Goal: Download file/media

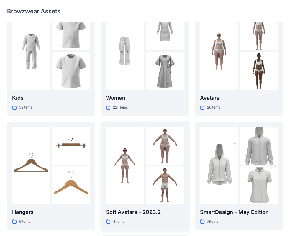
scroll to position [147, 0]
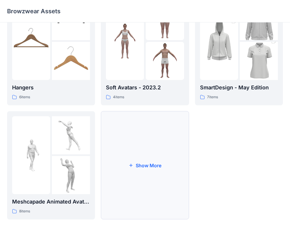
click at [140, 163] on button "Show More" at bounding box center [145, 165] width 88 height 108
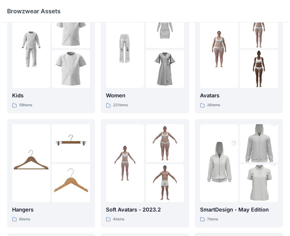
scroll to position [0, 0]
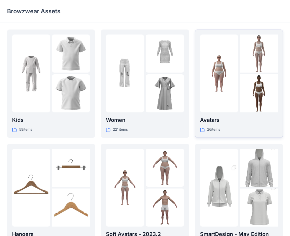
click at [251, 88] on img at bounding box center [259, 93] width 38 height 38
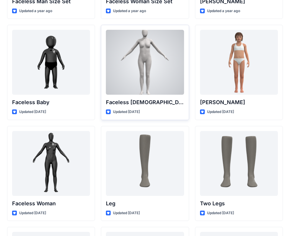
scroll to position [413, 0]
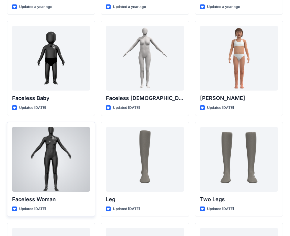
click at [37, 178] on div at bounding box center [51, 159] width 78 height 65
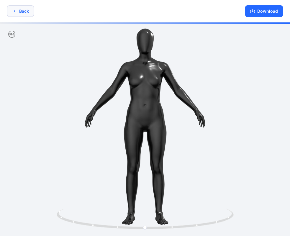
click at [16, 11] on icon "button" at bounding box center [14, 11] width 5 height 5
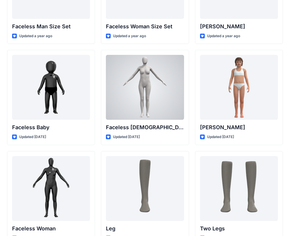
scroll to position [413, 0]
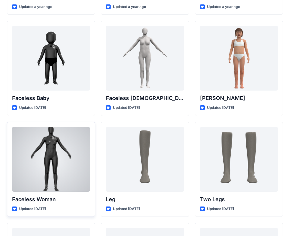
click at [38, 192] on div "Faceless Woman Updated [DATE]" at bounding box center [51, 169] width 88 height 95
click at [71, 165] on div at bounding box center [51, 159] width 78 height 65
click at [71, 165] on div "Back Hand Updated [DATE] [PERSON_NAME] Updated a year ago Body Parts [DEMOGRAPH…" at bounding box center [145, 17] width 290 height 860
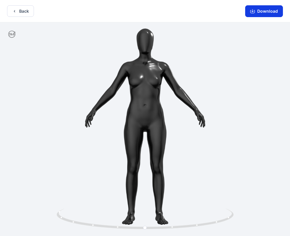
click at [269, 12] on button "Download" at bounding box center [264, 11] width 38 height 12
